Goal: Transaction & Acquisition: Purchase product/service

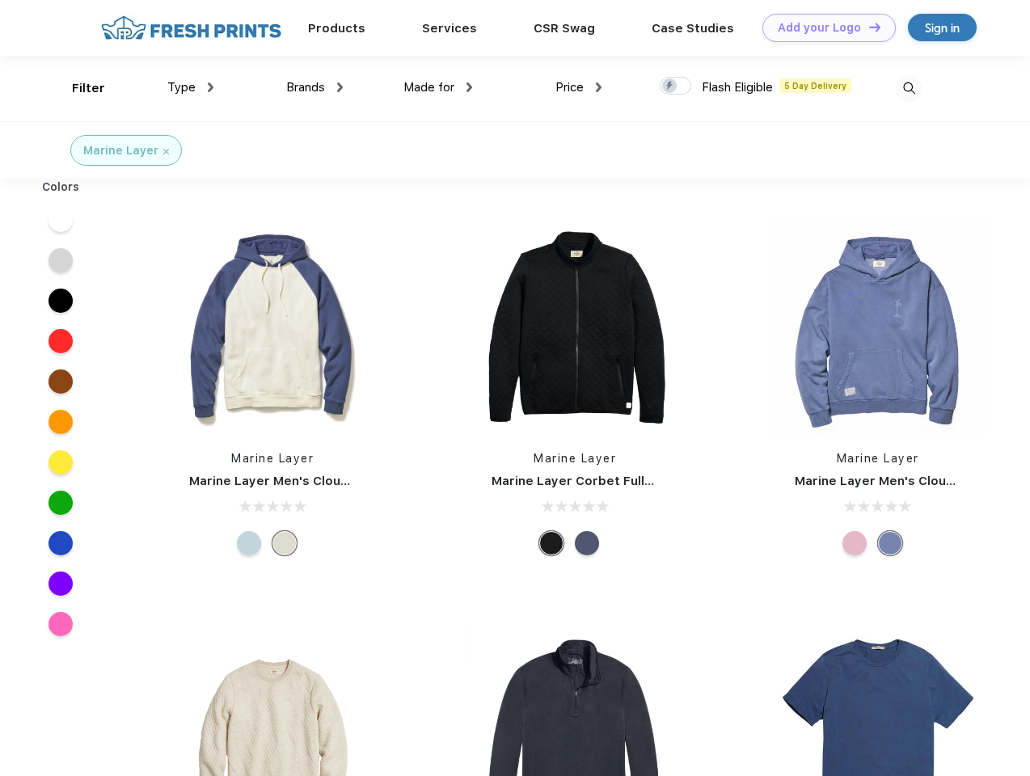
scroll to position [1, 0]
click at [823, 27] on link "Add your Logo Design Tool" at bounding box center [828, 28] width 133 height 28
click at [0, 0] on div "Design Tool" at bounding box center [0, 0] width 0 height 0
click at [867, 27] on link "Add your Logo Design Tool" at bounding box center [828, 28] width 133 height 28
click at [78, 88] on div "Filter" at bounding box center [88, 88] width 33 height 19
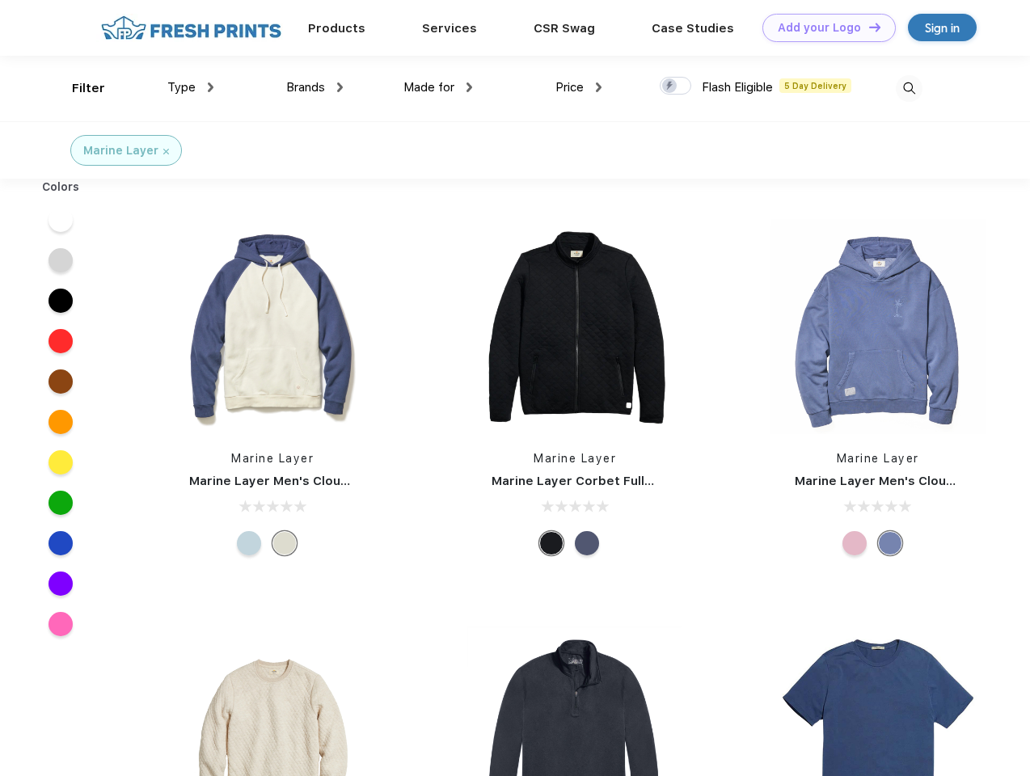
click at [191, 87] on span "Type" at bounding box center [181, 87] width 28 height 15
click at [314, 87] on span "Brands" at bounding box center [305, 87] width 39 height 15
click at [438, 87] on span "Made for" at bounding box center [428, 87] width 51 height 15
click at [579, 87] on span "Price" at bounding box center [569, 87] width 28 height 15
click at [676, 86] on div at bounding box center [675, 86] width 32 height 18
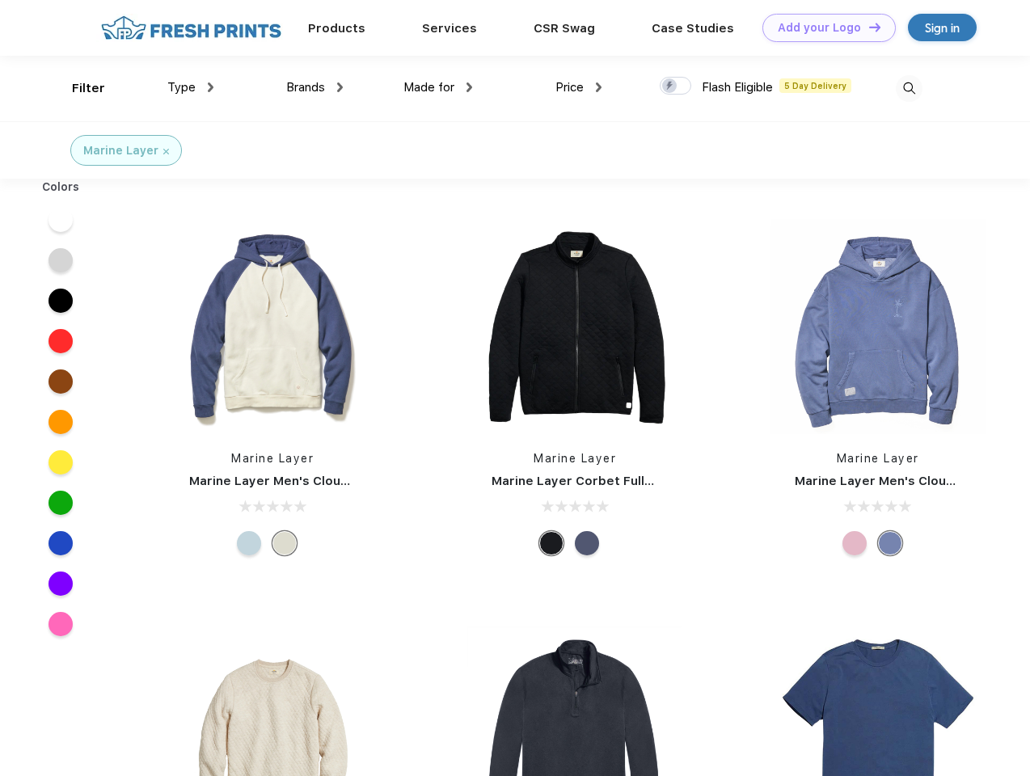
click at [670, 86] on input "checkbox" at bounding box center [664, 81] width 11 height 11
click at [908, 88] on img at bounding box center [908, 88] width 27 height 27
